Goal: Task Accomplishment & Management: Manage account settings

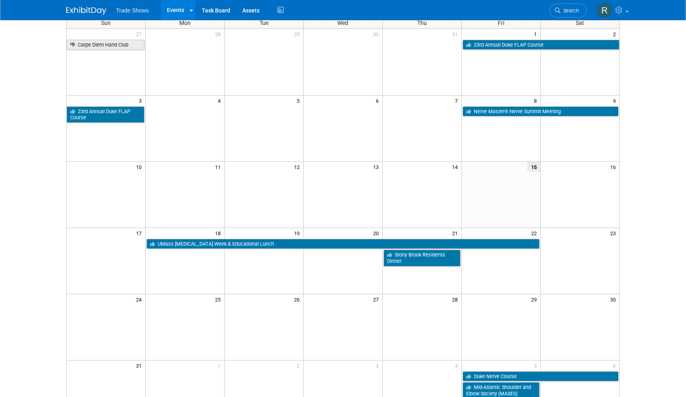
scroll to position [61, 0]
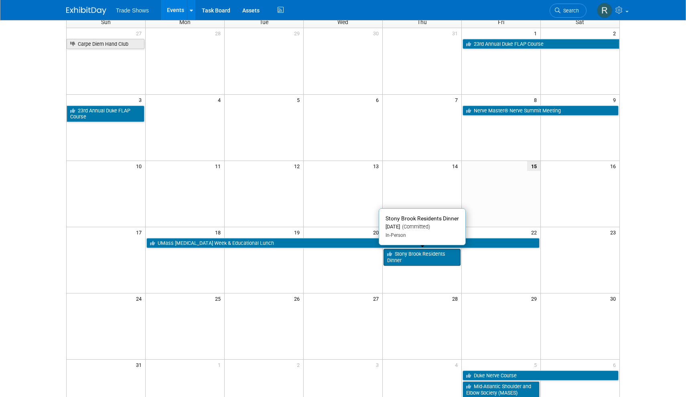
click at [444, 249] on link "Stony Brook Residents Dinner" at bounding box center [422, 257] width 77 height 16
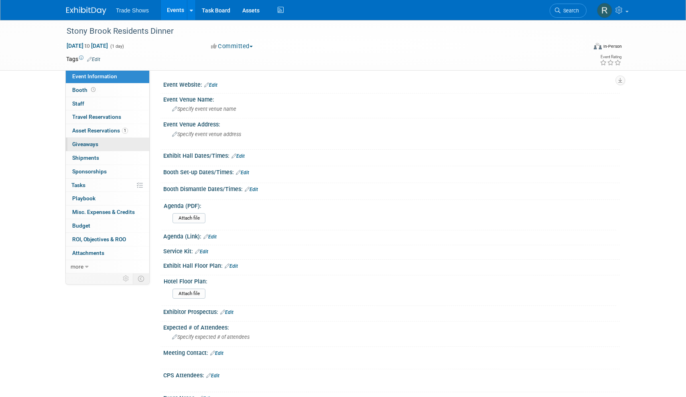
click at [136, 138] on link "0 Giveaways 0" at bounding box center [107, 144] width 83 height 13
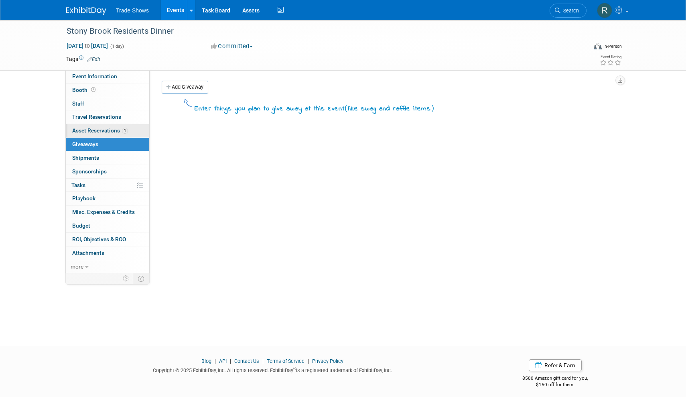
click at [140, 129] on link "1 Asset Reservations 1" at bounding box center [107, 130] width 83 height 13
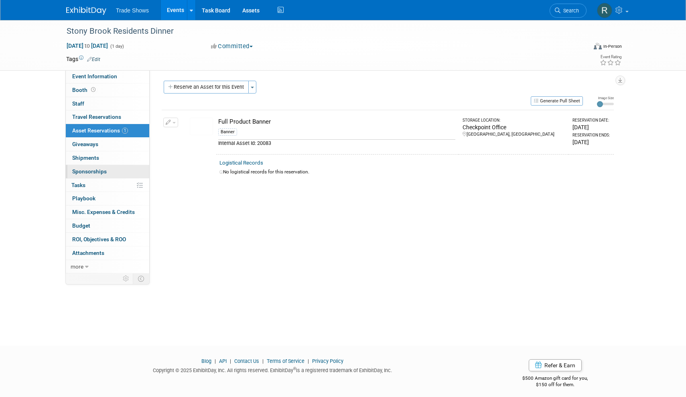
click at [97, 165] on link "0 Sponsorships 0" at bounding box center [107, 171] width 83 height 13
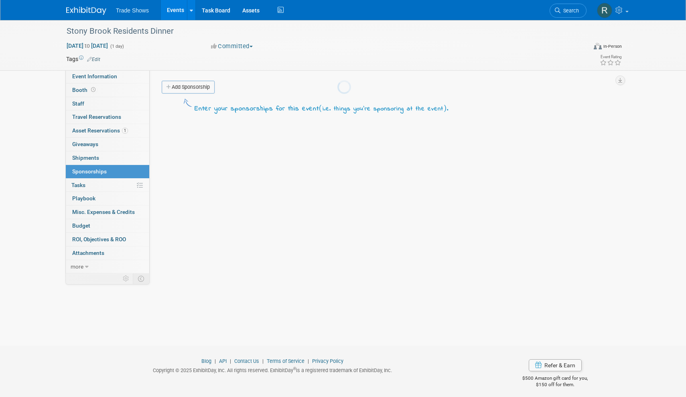
click at [97, 160] on body "Trade Shows Events Add Event Bulk Upload Events Shareable Event Boards Recently…" at bounding box center [343, 198] width 686 height 397
click at [102, 155] on link "0 Shipments 0" at bounding box center [107, 157] width 83 height 13
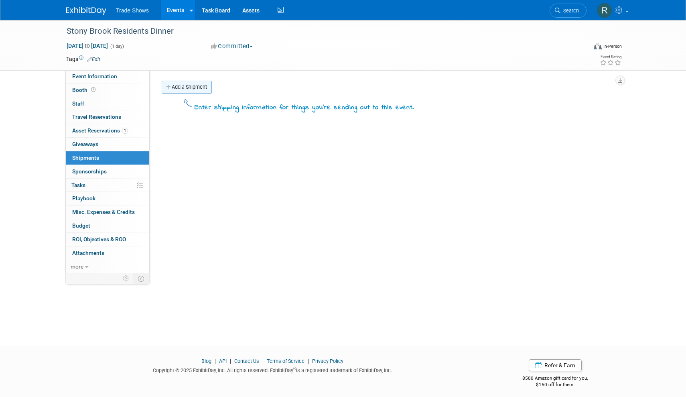
click at [184, 90] on link "Add a Shipment" at bounding box center [187, 87] width 50 height 13
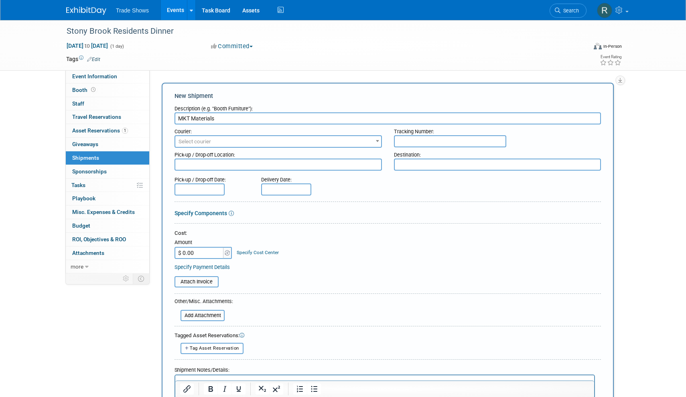
type input "MKT Materials"
click at [253, 142] on span "Select courier" at bounding box center [278, 141] width 206 height 11
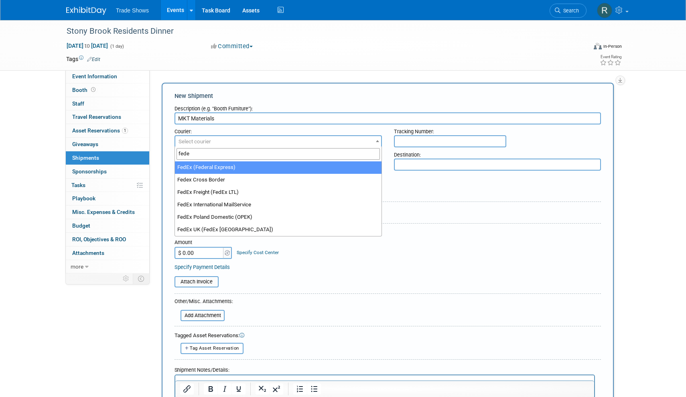
type input "fede"
select select "206"
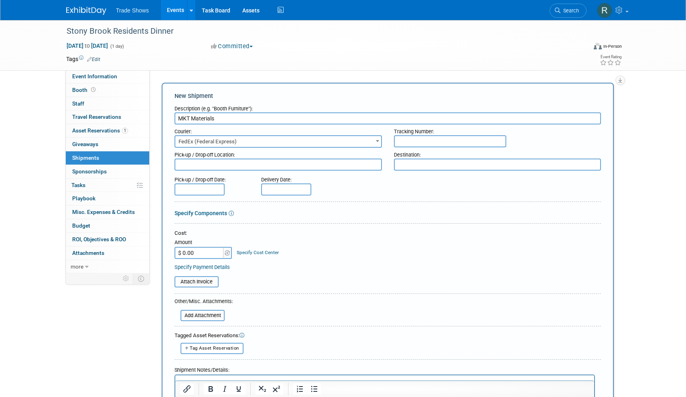
drag, startPoint x: 415, startPoint y: 162, endPoint x: 402, endPoint y: 162, distance: 13.2
click at [415, 162] on textarea at bounding box center [497, 164] width 207 height 12
click at [315, 162] on textarea at bounding box center [278, 164] width 207 height 12
click at [481, 160] on textarea at bounding box center [497, 164] width 207 height 12
type textarea "[PERSON_NAME]"
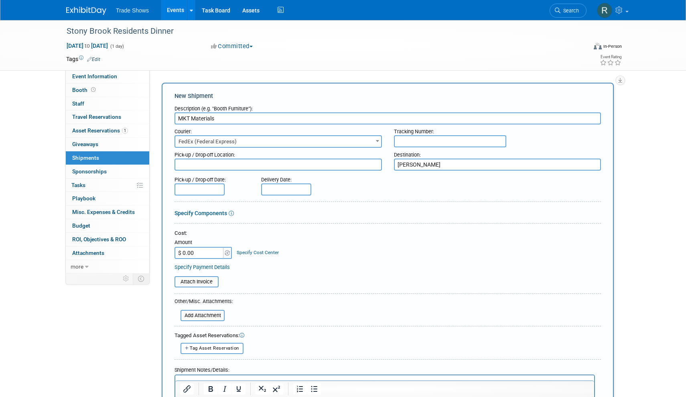
click at [187, 251] on input "$ 0.00" at bounding box center [200, 253] width 50 height 12
type input "$ 19.13"
click at [200, 345] on span "Tag Asset Reservation" at bounding box center [214, 347] width 49 height 5
select select
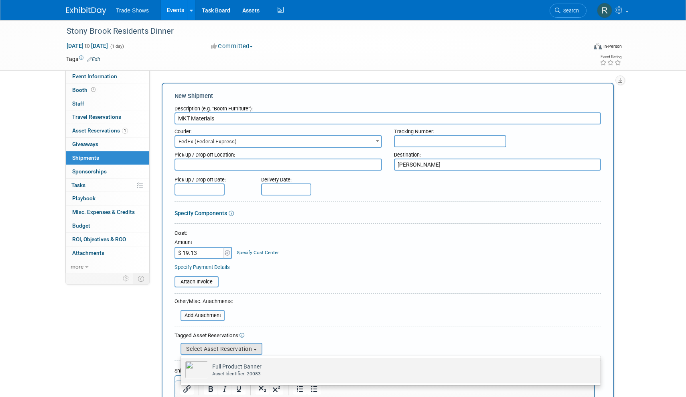
click at [201, 362] on img at bounding box center [196, 370] width 23 height 18
click at [182, 362] on input "Full Product Banner Already tagged in this shipment Asset Identifier: 20083" at bounding box center [179, 364] width 5 height 5
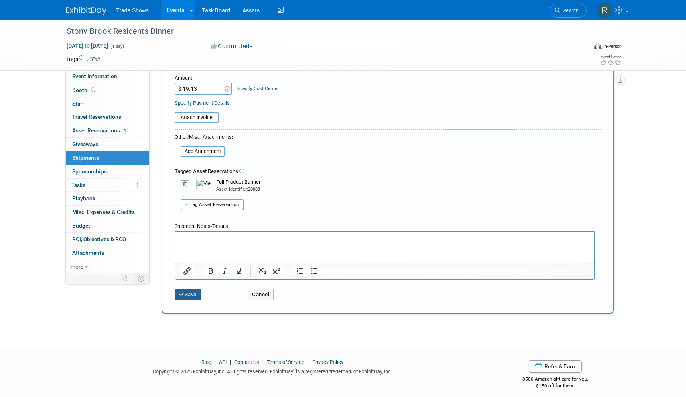
click at [189, 293] on button "Save" at bounding box center [188, 294] width 26 height 11
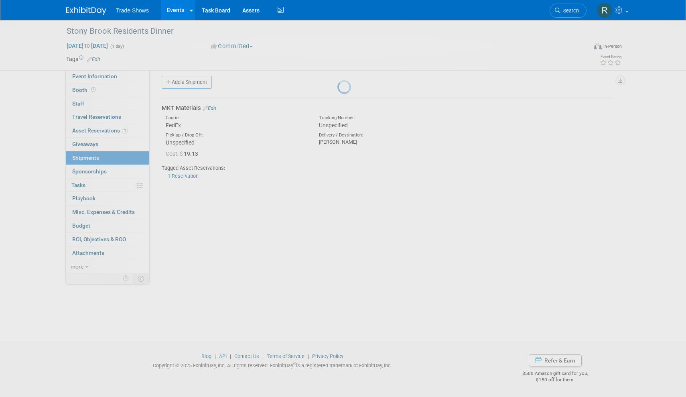
scroll to position [5, 0]
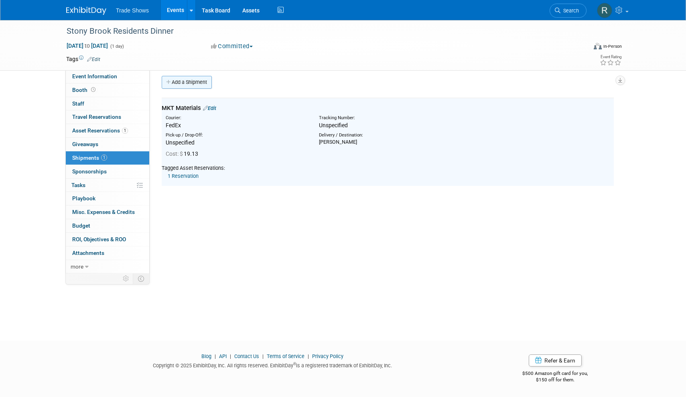
click at [198, 87] on link "Add a Shipment" at bounding box center [187, 82] width 50 height 13
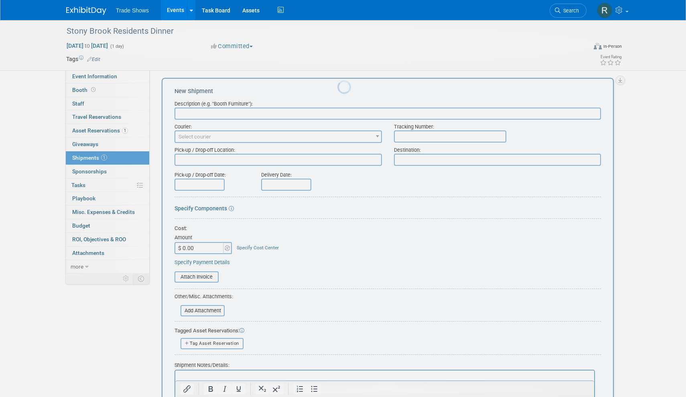
scroll to position [0, 0]
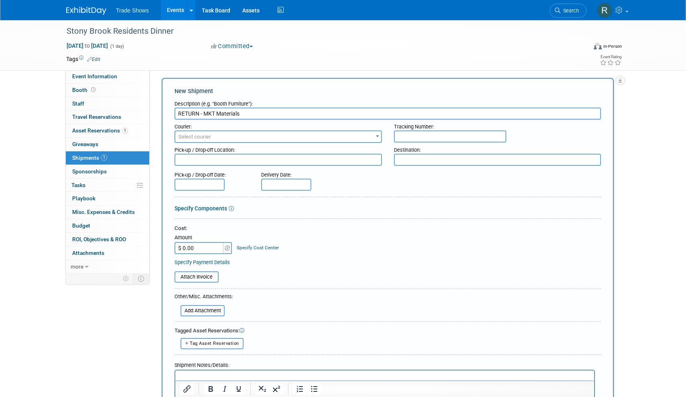
type input "RETURN - MKT Materials"
drag, startPoint x: 208, startPoint y: 248, endPoint x: 106, endPoint y: 248, distance: 101.9
click at [106, 248] on div "Event Information Event Info Booth Booth 0 Staff 0 Staff 0 Travel Reservations …" at bounding box center [343, 277] width 566 height 524
type input "$ 13.64"
click at [262, 154] on textarea at bounding box center [278, 160] width 207 height 12
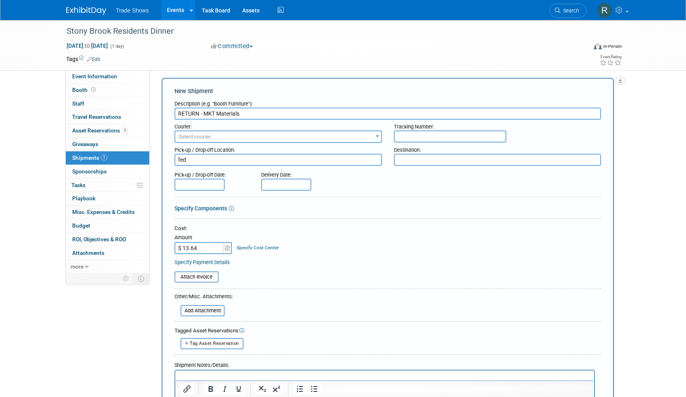
type textarea "fede"
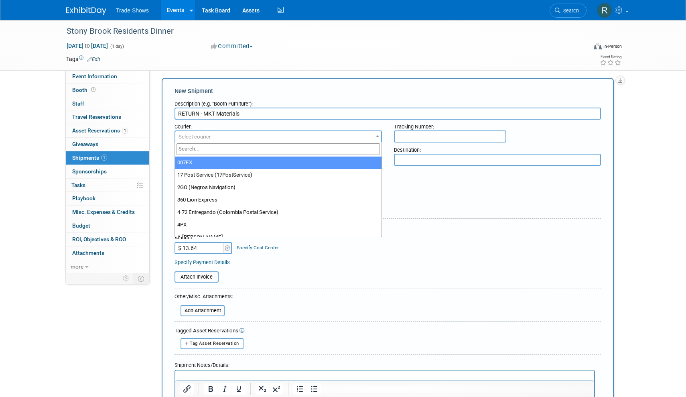
click at [231, 130] on span "Select courier" at bounding box center [278, 136] width 207 height 12
type input "fede"
select select "206"
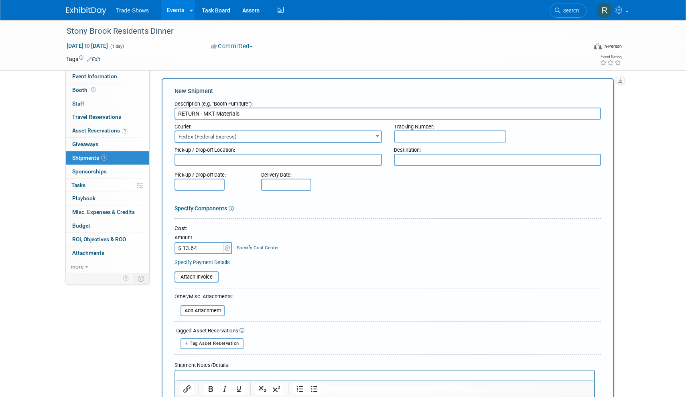
click at [451, 136] on input "text" at bounding box center [450, 136] width 112 height 12
paste input "791896707819"
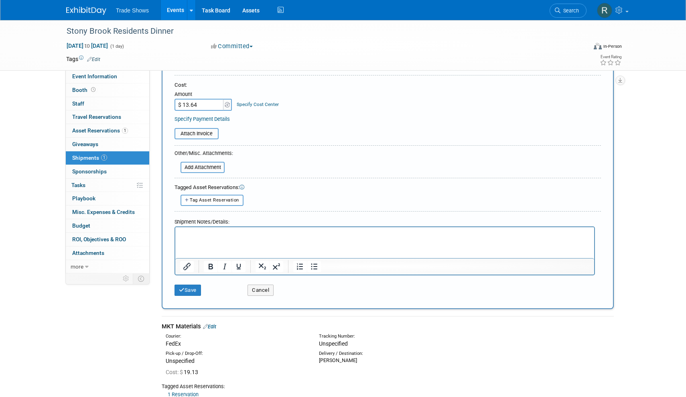
scroll to position [148, 0]
type input "791896707819"
click at [188, 290] on div "Save Cancel" at bounding box center [388, 287] width 427 height 24
click at [187, 285] on button "Save" at bounding box center [188, 289] width 26 height 11
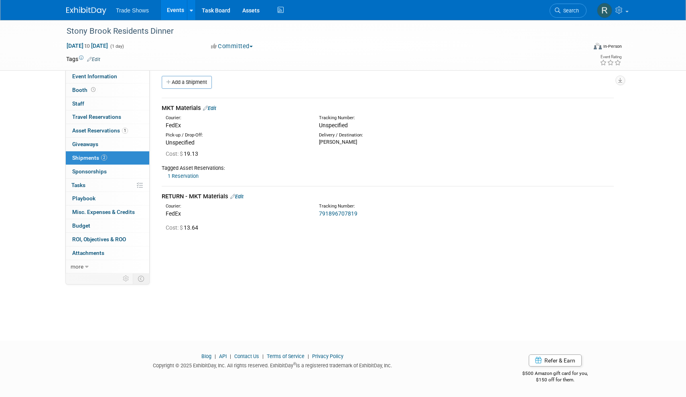
scroll to position [5, 0]
click at [212, 108] on link "Edit" at bounding box center [209, 108] width 13 height 6
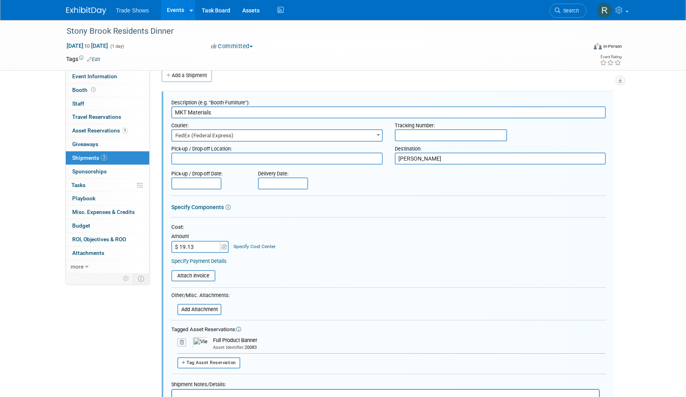
scroll to position [0, 0]
click at [430, 131] on input "text" at bounding box center [451, 135] width 112 height 12
paste input "883609546626"
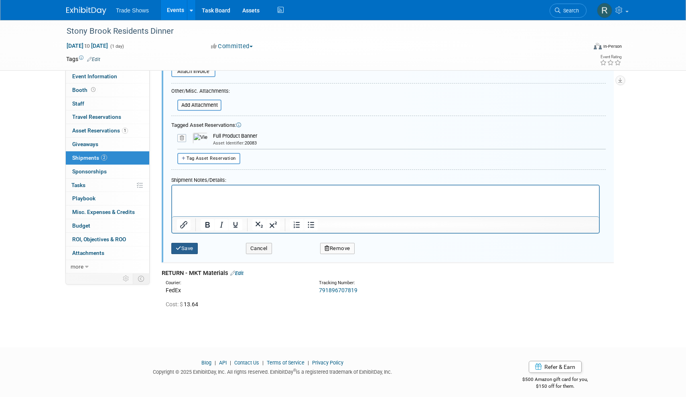
type input "883609546626"
click at [189, 243] on button "Save" at bounding box center [184, 248] width 26 height 11
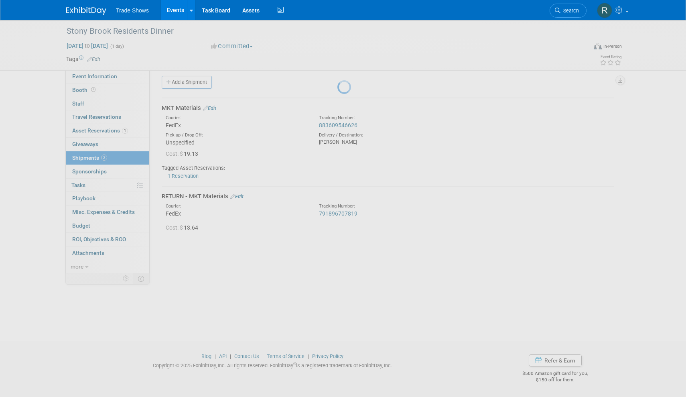
scroll to position [5, 0]
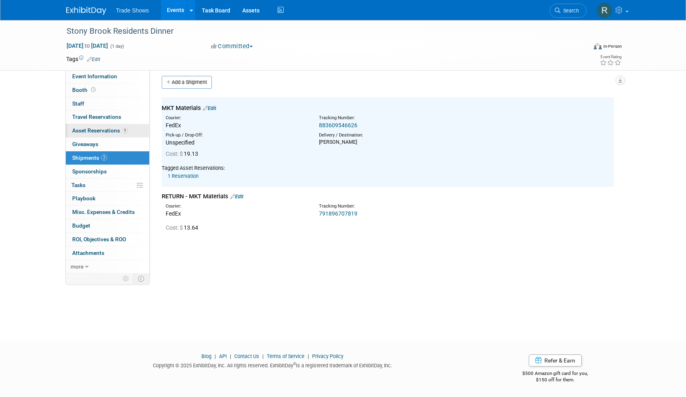
click at [111, 127] on span "Asset Reservations 1" at bounding box center [100, 130] width 56 height 6
